Goal: Navigation & Orientation: Find specific page/section

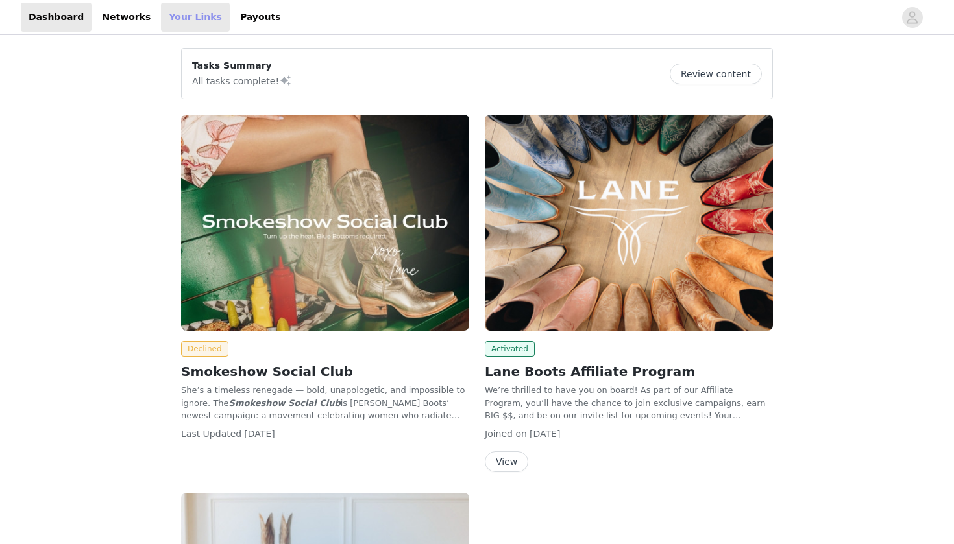
click at [173, 17] on link "Your Links" at bounding box center [195, 17] width 69 height 29
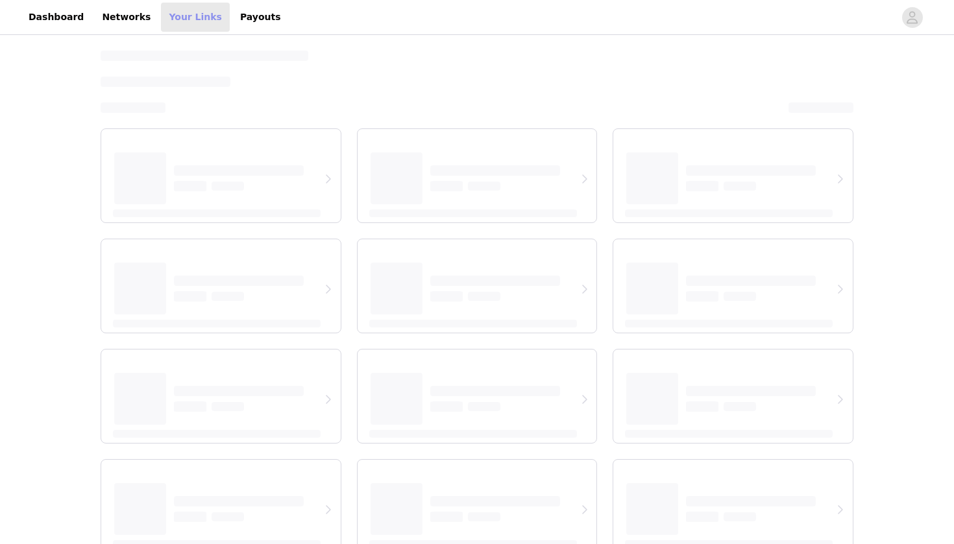
select select "12"
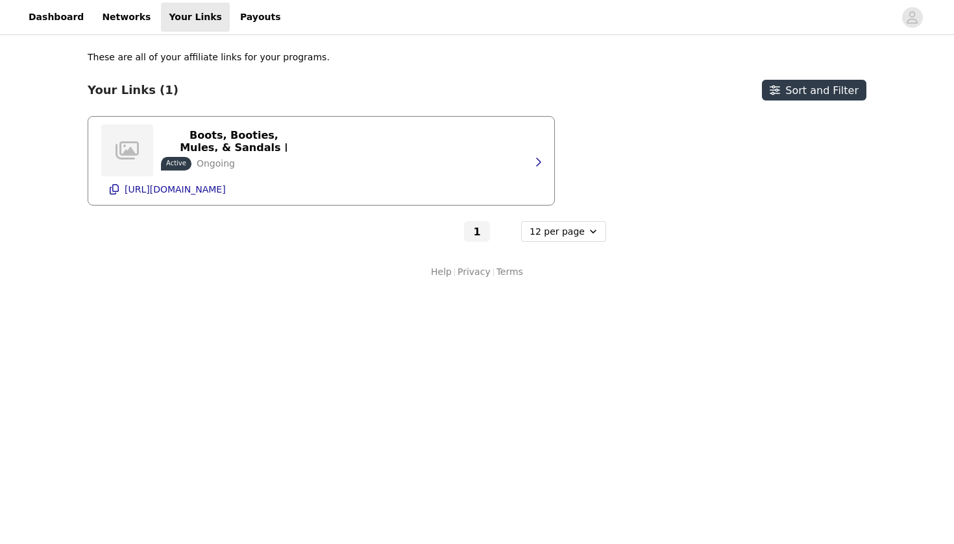
click at [315, 161] on div "Shop Women Cowgirl Boots, Booties, Mules, & Sandals | Western Fashion Active On…" at bounding box center [321, 161] width 440 height 88
click at [533, 160] on icon "button" at bounding box center [538, 162] width 10 height 10
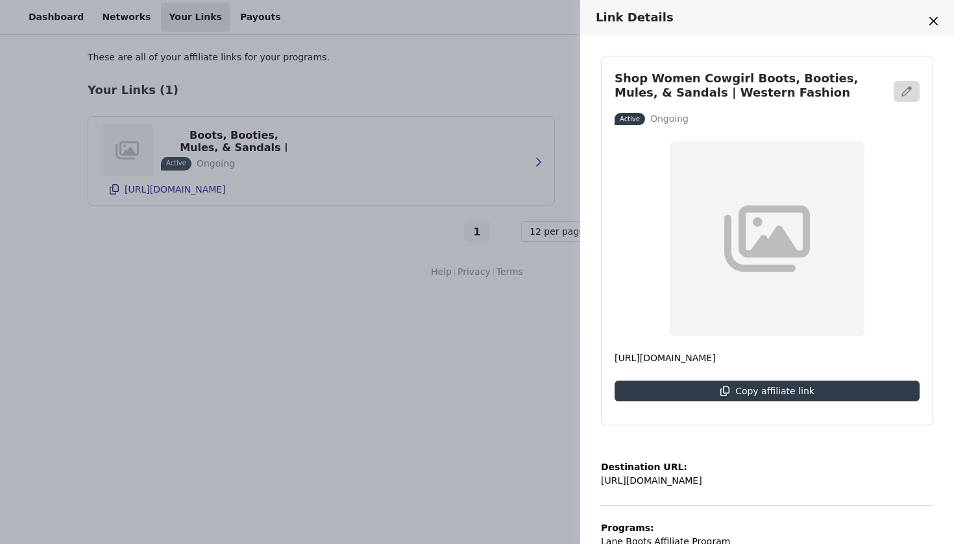
click at [220, 56] on div "Link Details Shop Women Cowgirl Boots, Booties, Mules, & Sandals | Western Fash…" at bounding box center [477, 272] width 954 height 544
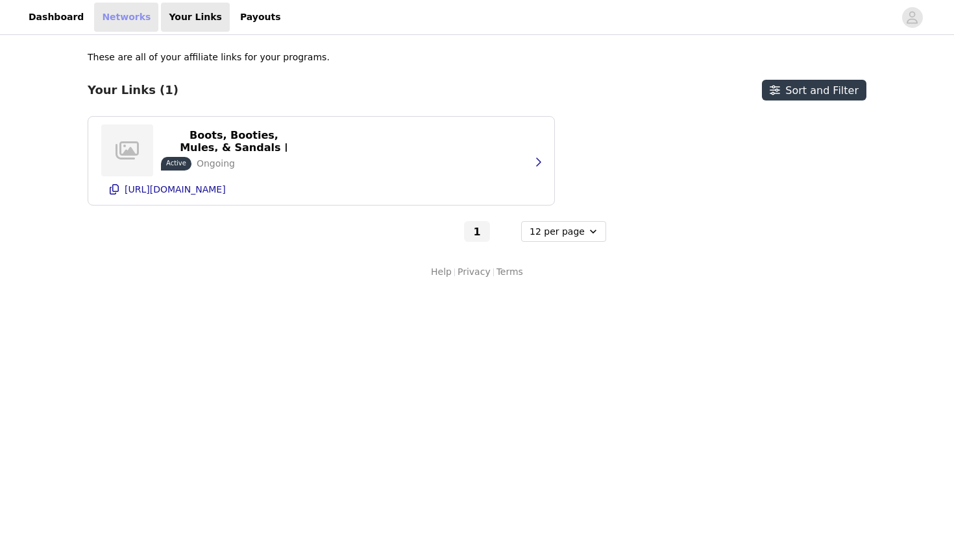
click at [113, 23] on link "Networks" at bounding box center [126, 17] width 64 height 29
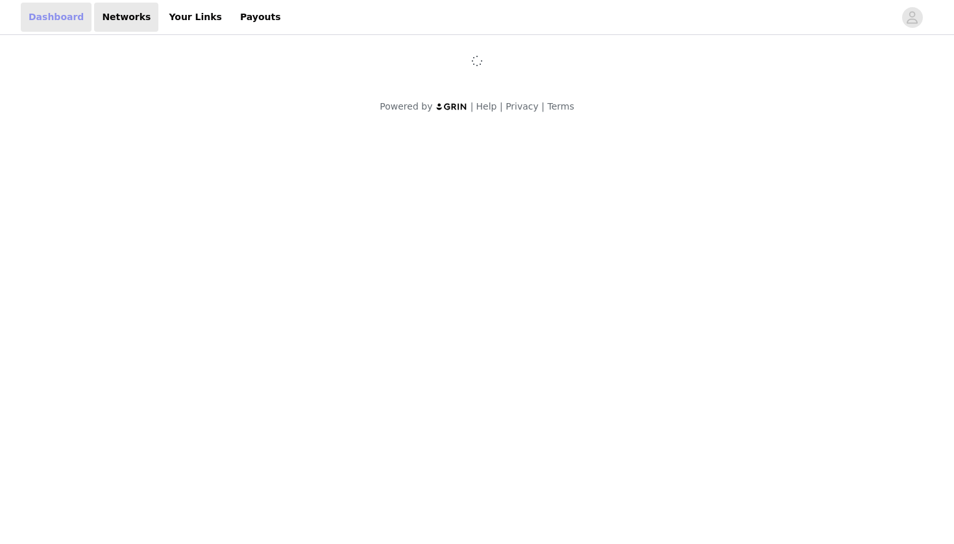
click at [67, 22] on link "Dashboard" at bounding box center [56, 17] width 71 height 29
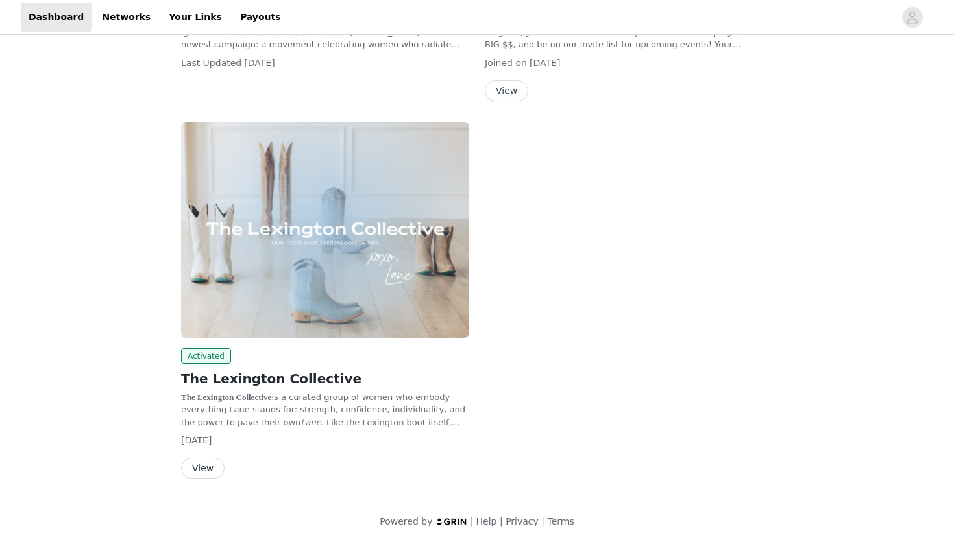
scroll to position [373, 0]
